Goal: Task Accomplishment & Management: Complete application form

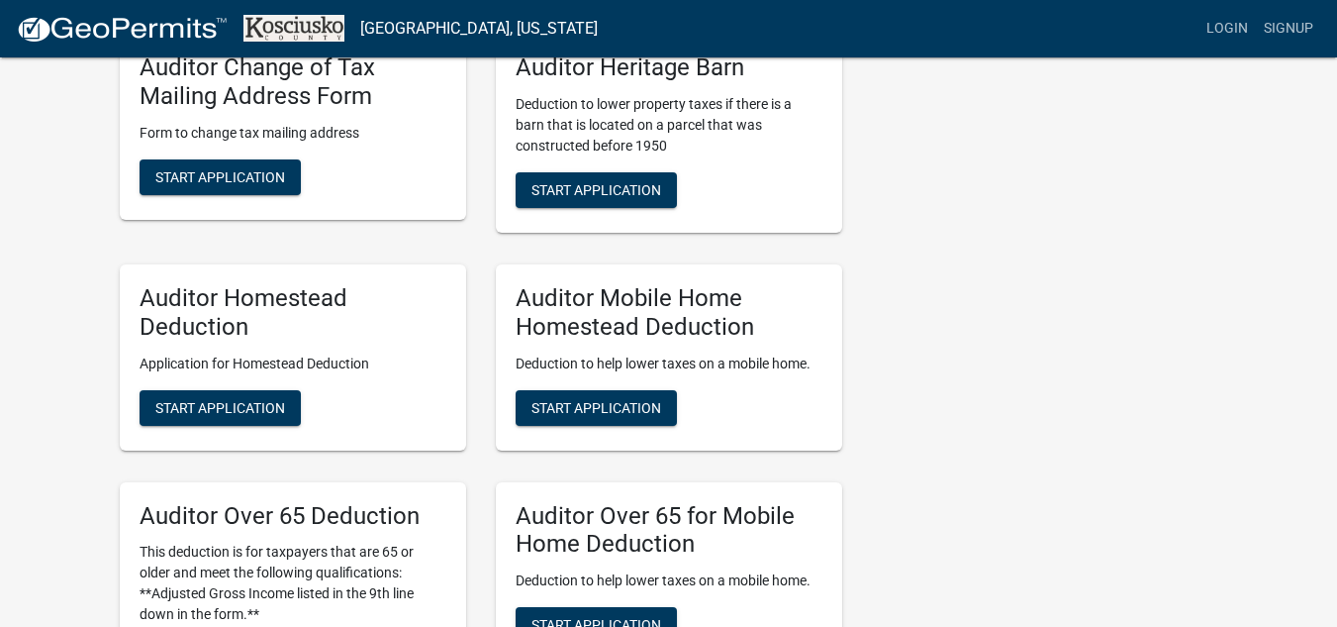
scroll to position [1188, 0]
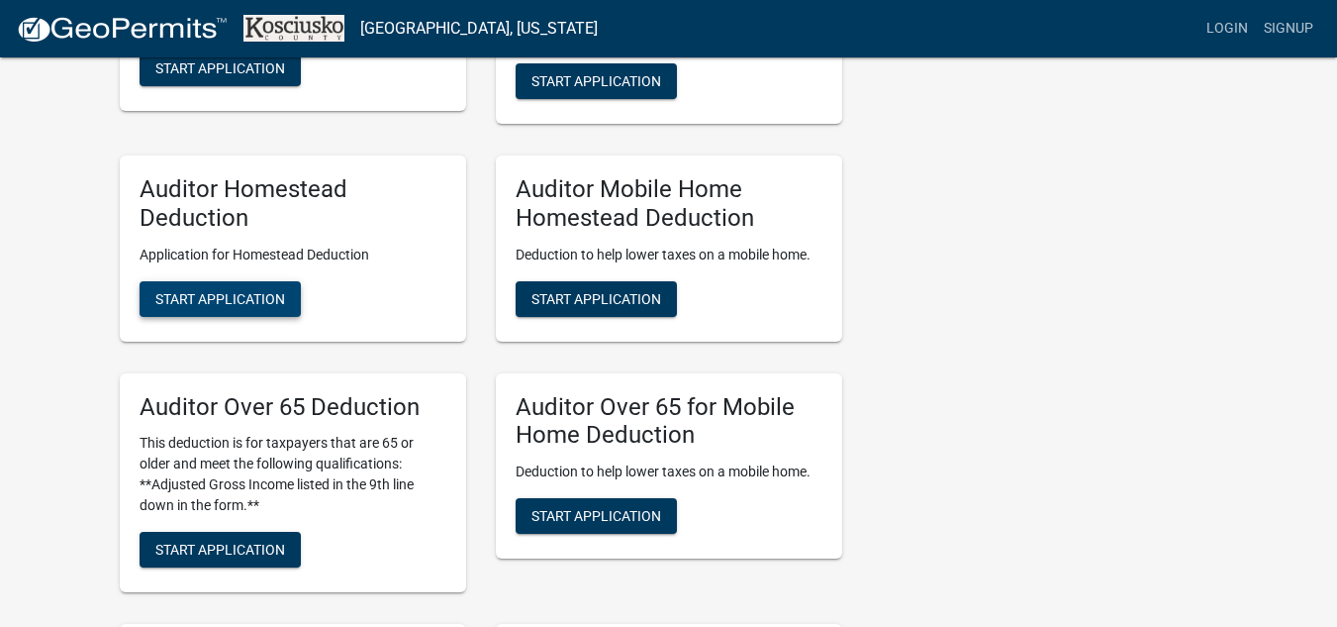
click at [217, 296] on span "Start Application" at bounding box center [220, 298] width 130 height 16
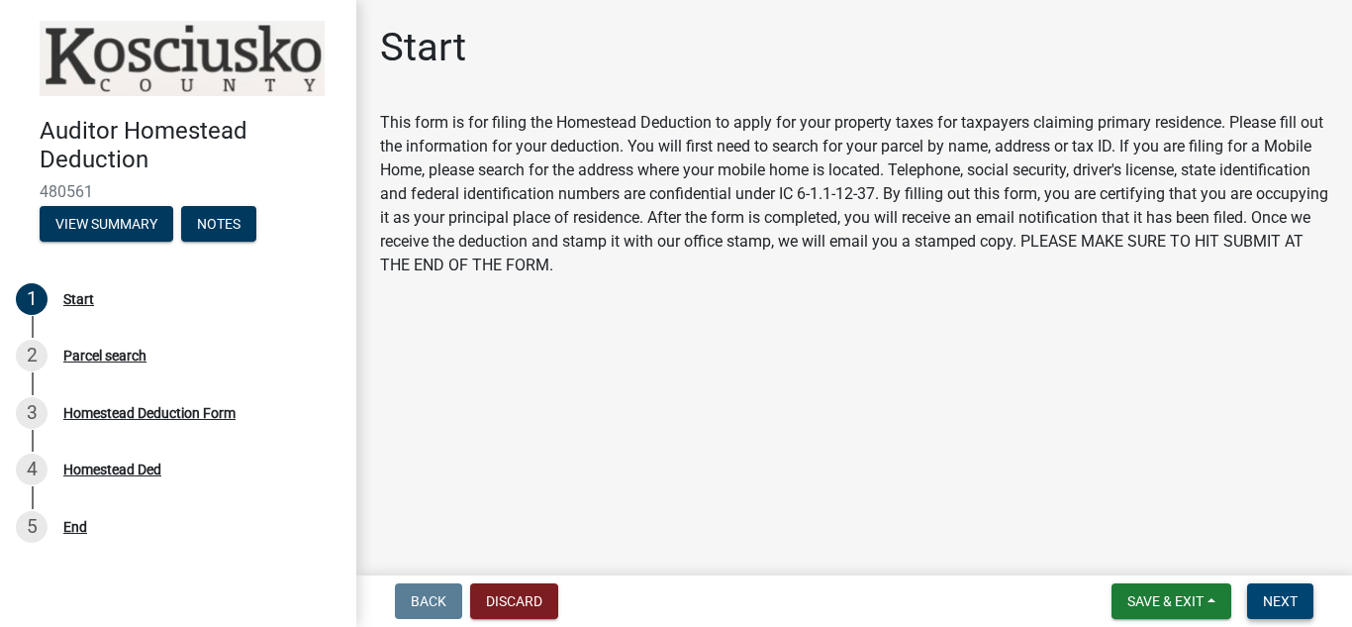
click at [1264, 606] on span "Next" at bounding box center [1280, 601] width 35 height 16
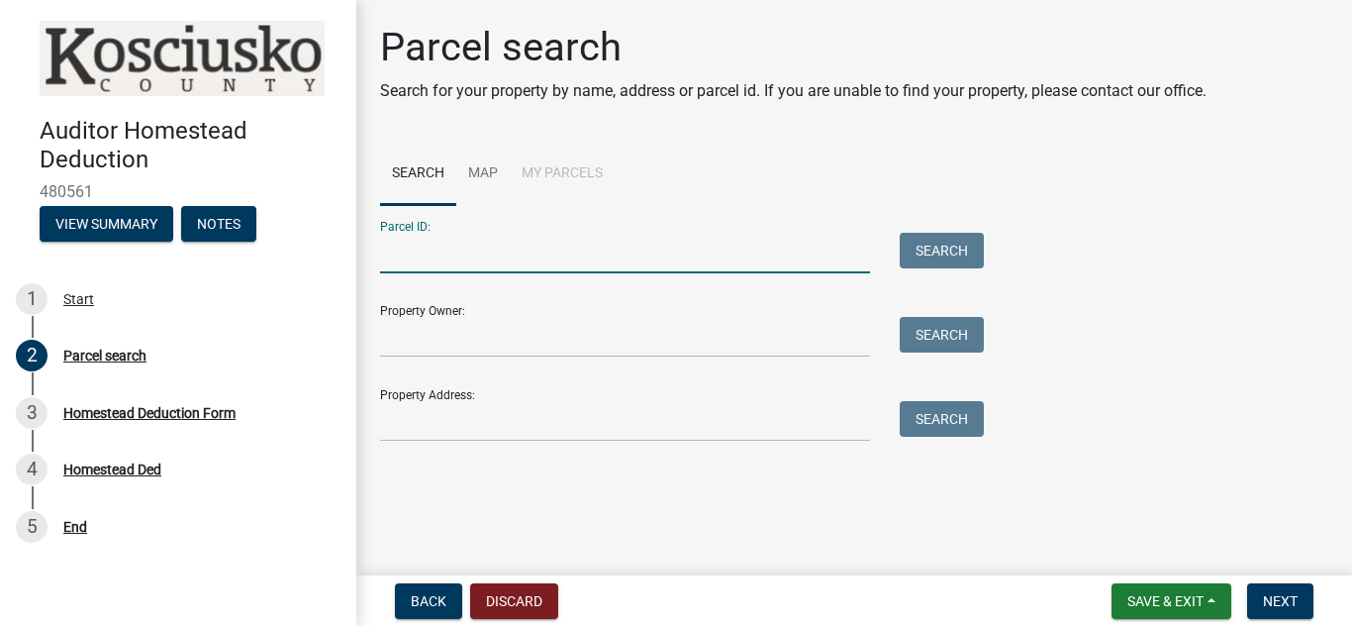
click at [411, 246] on input "Parcel ID:" at bounding box center [625, 253] width 490 height 41
click at [397, 250] on input "Parcel ID:" at bounding box center [625, 253] width 490 height 41
paste input "43-11-16-300-342.000-032"
type input "43-11-16-300-342.000-032"
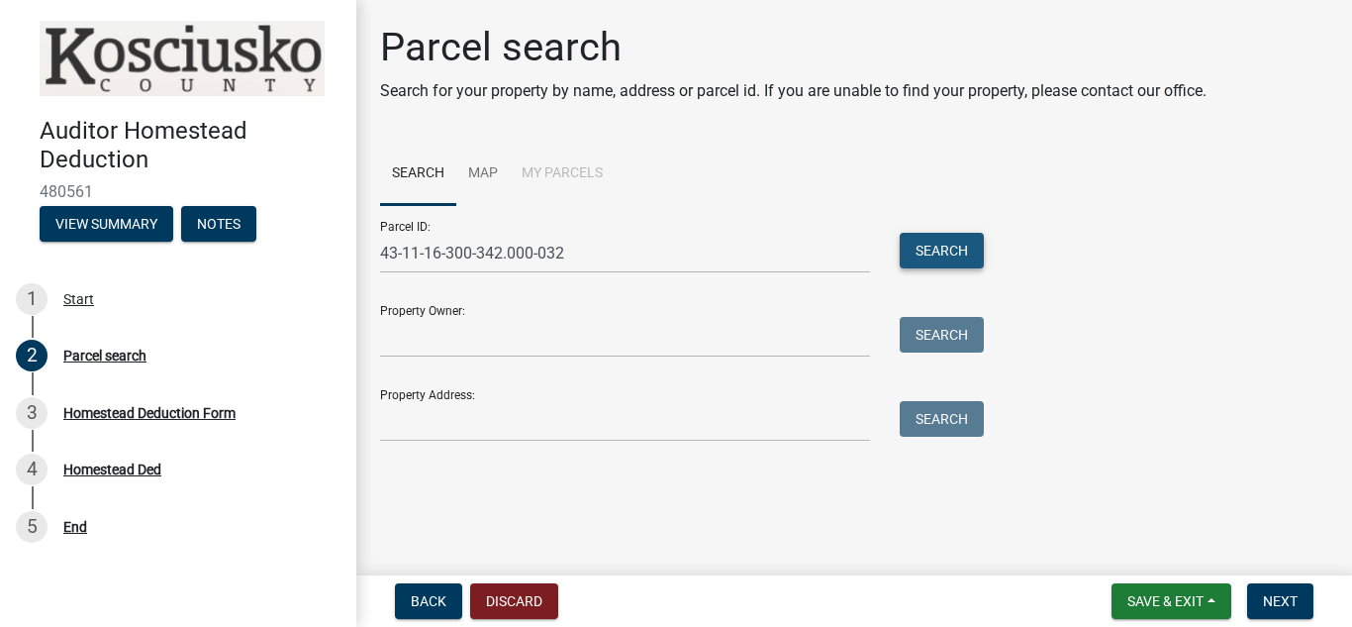
click at [939, 247] on button "Search" at bounding box center [942, 251] width 84 height 36
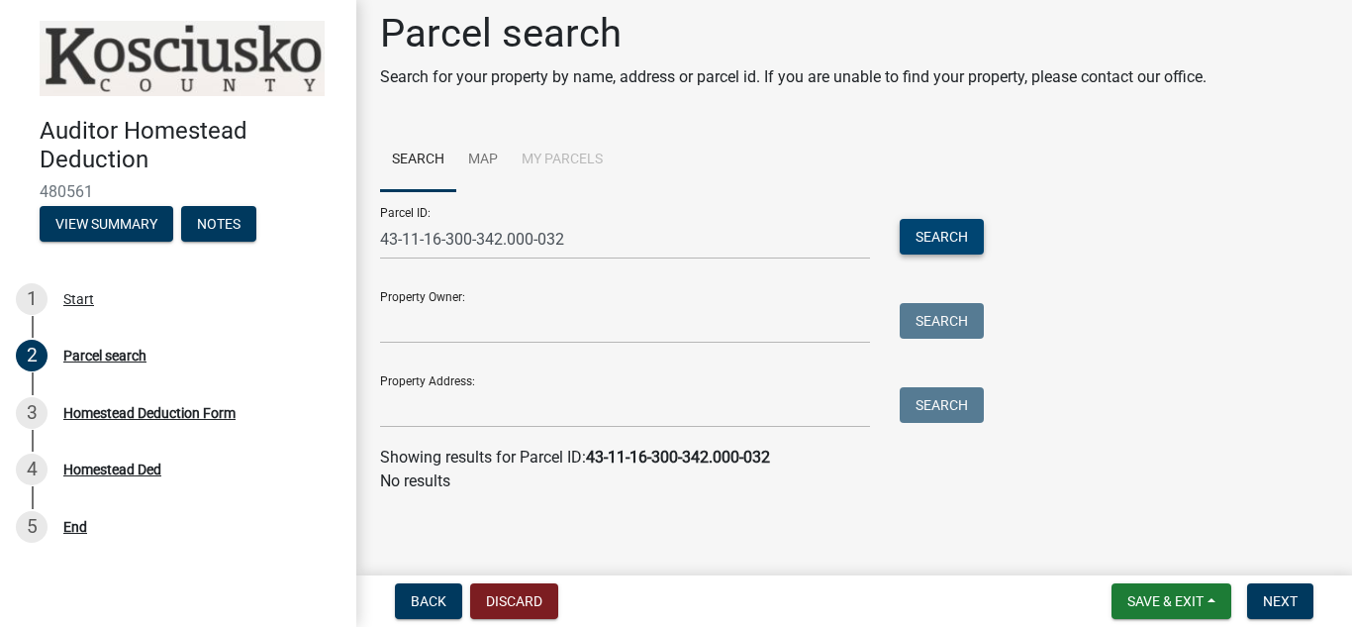
scroll to position [17, 0]
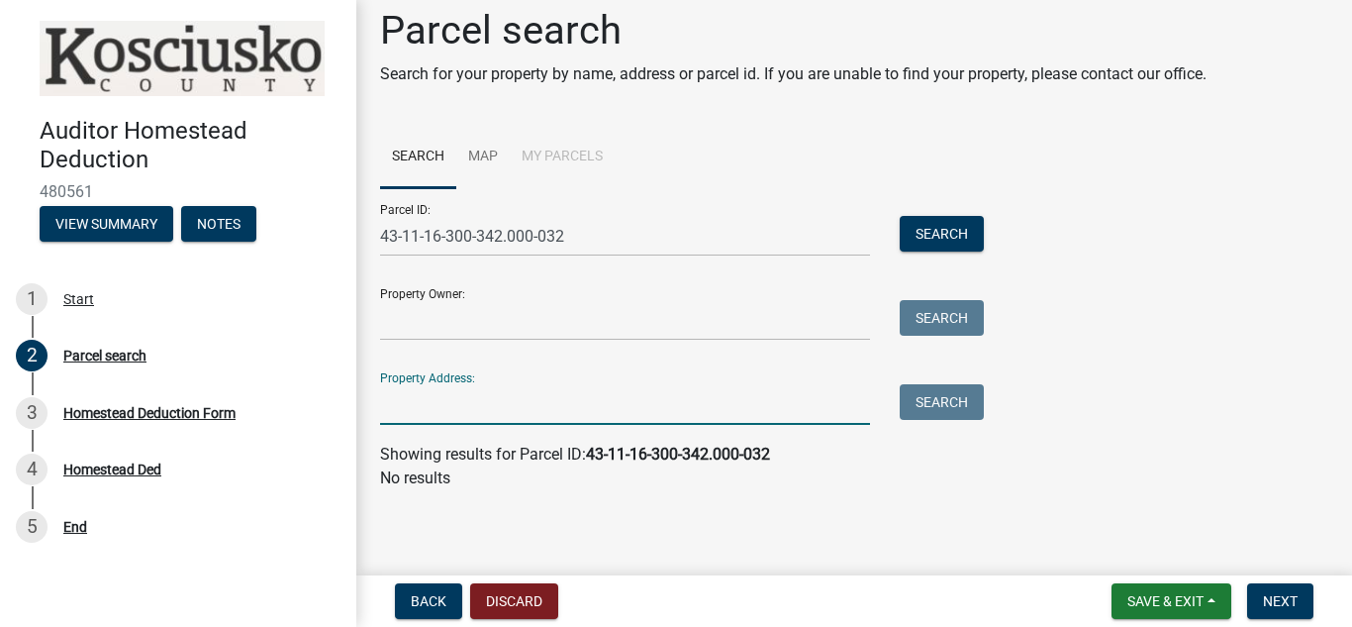
click at [405, 394] on input "Property Address:" at bounding box center [625, 404] width 490 height 41
paste input "[STREET_ADDRESS]"
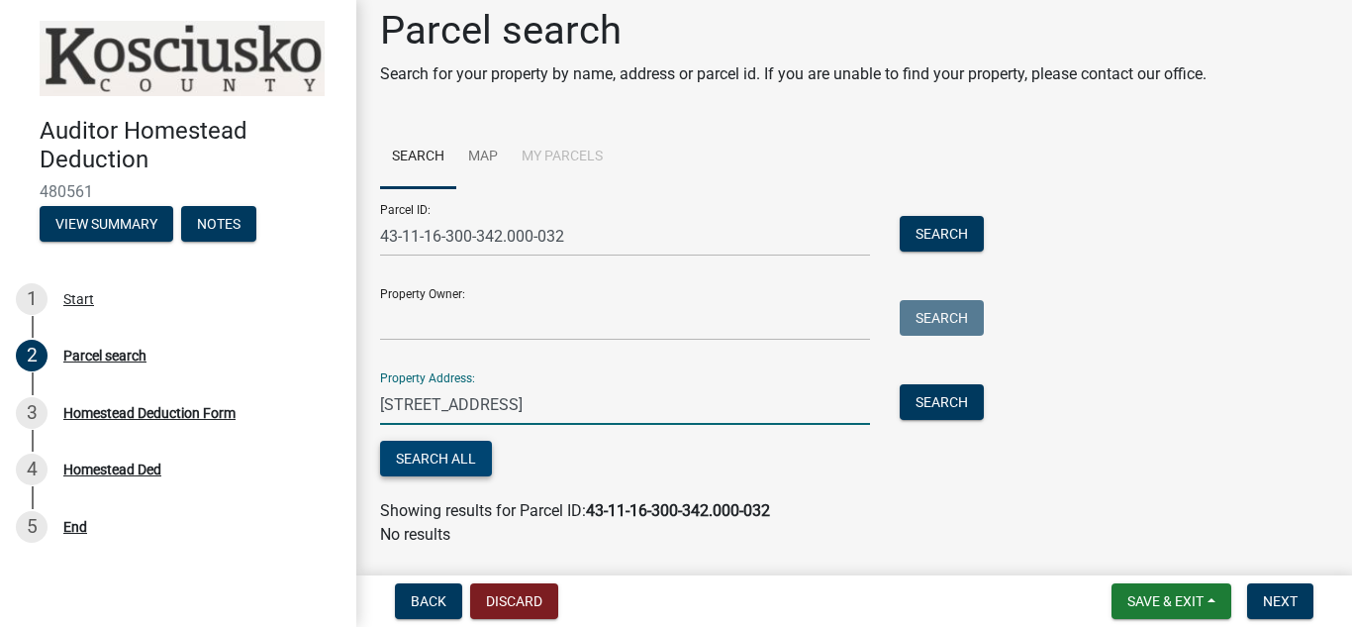
type input "[STREET_ADDRESS]"
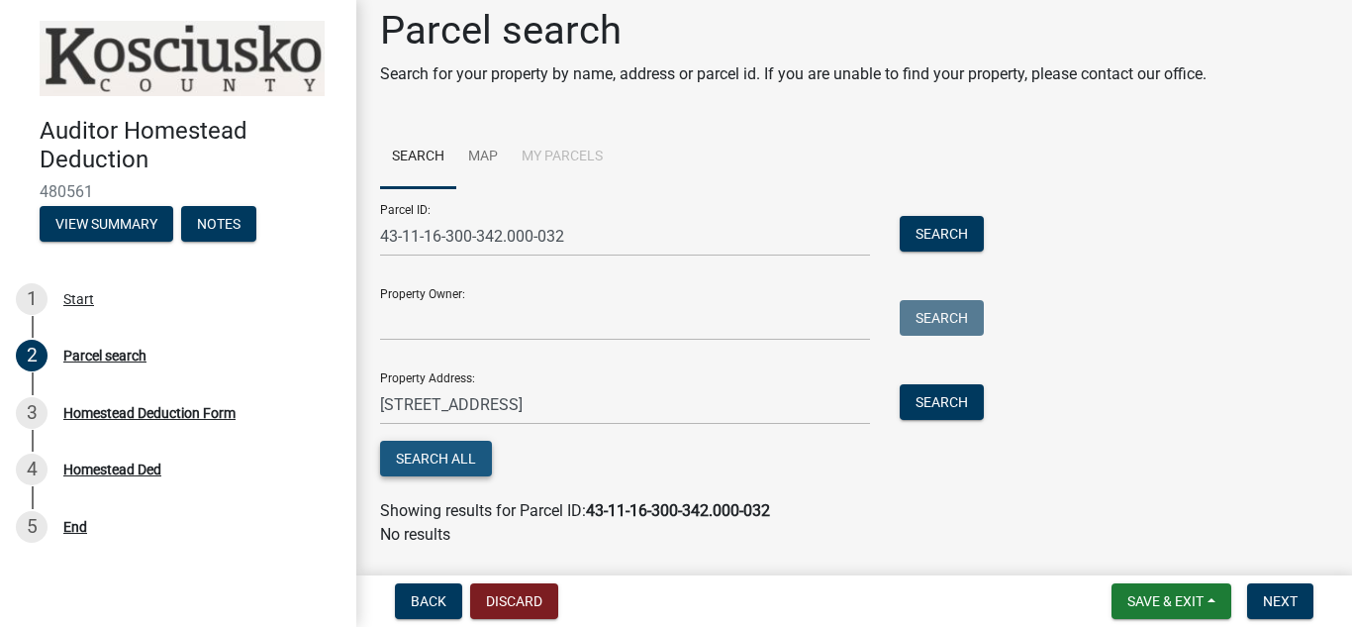
click at [433, 459] on button "Search All" at bounding box center [436, 459] width 112 height 36
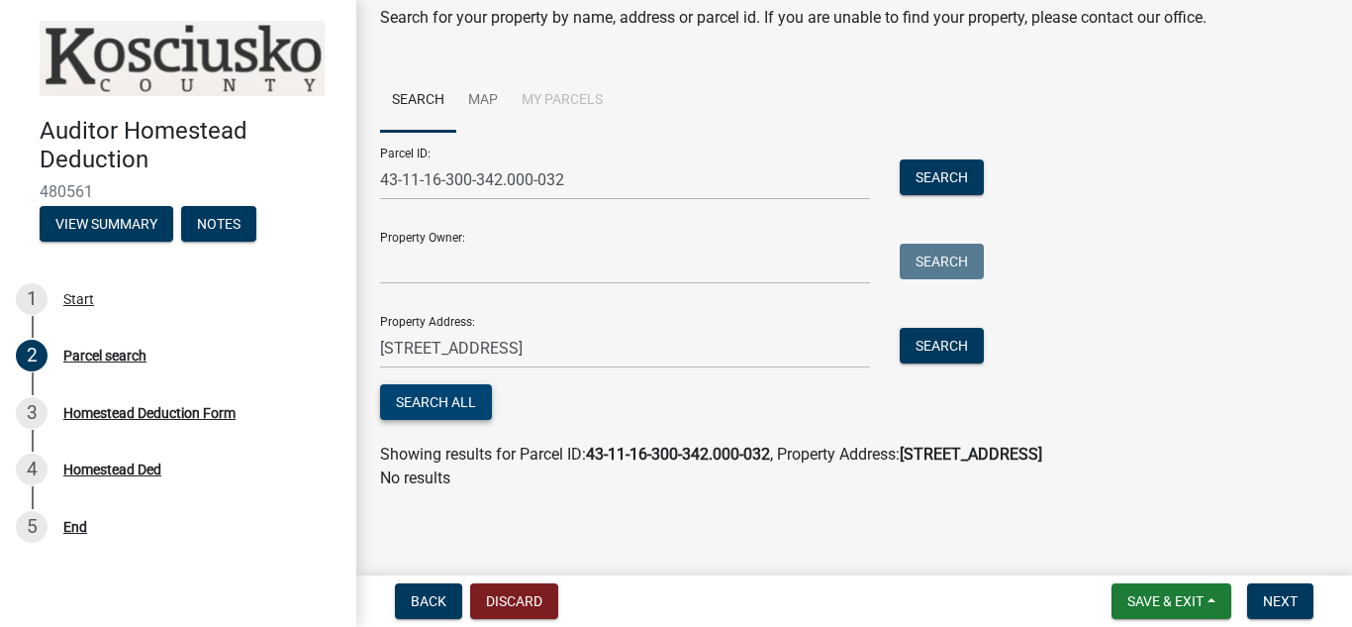
scroll to position [0, 0]
